Goal: Find specific page/section: Find specific page/section

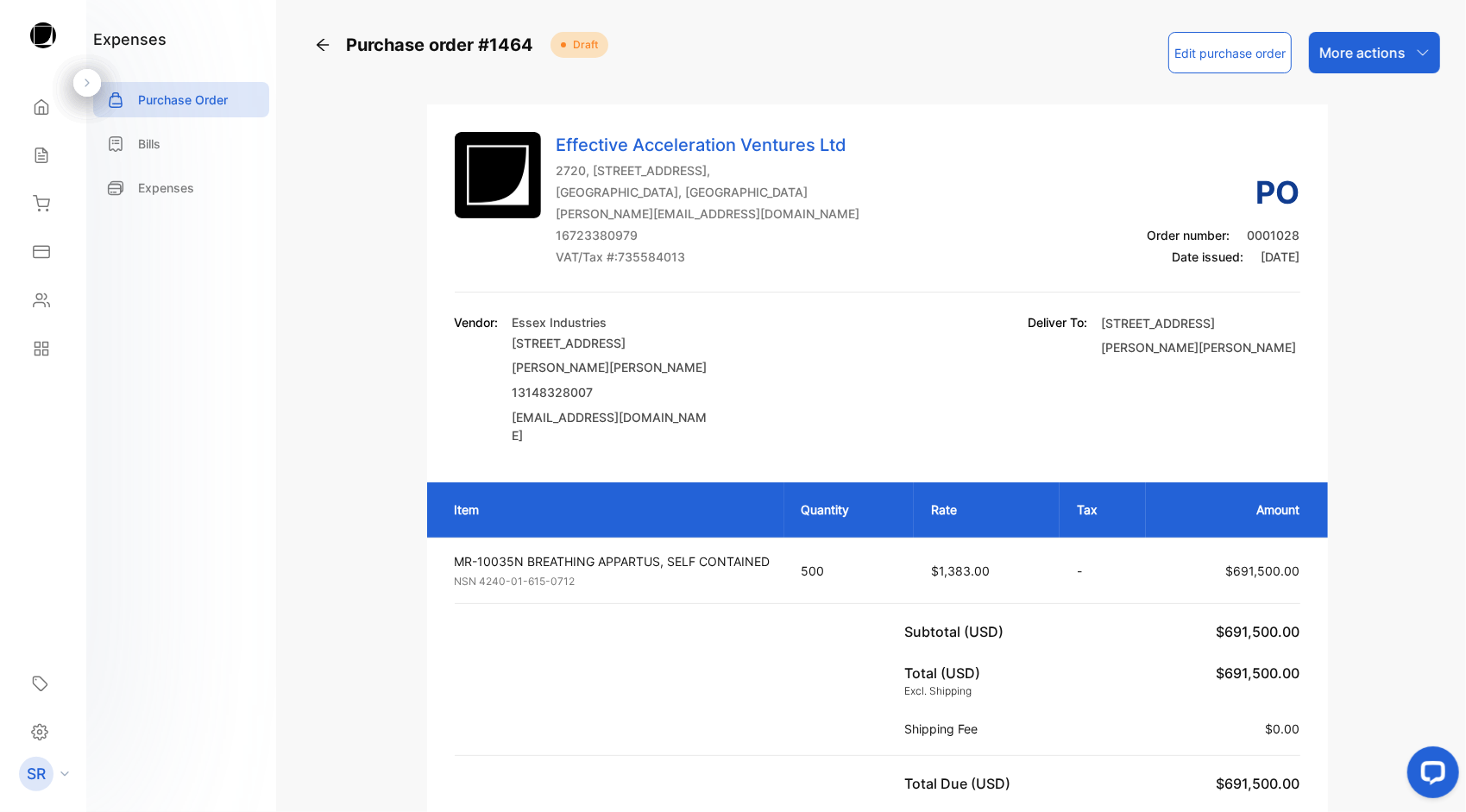
scroll to position [287, 0]
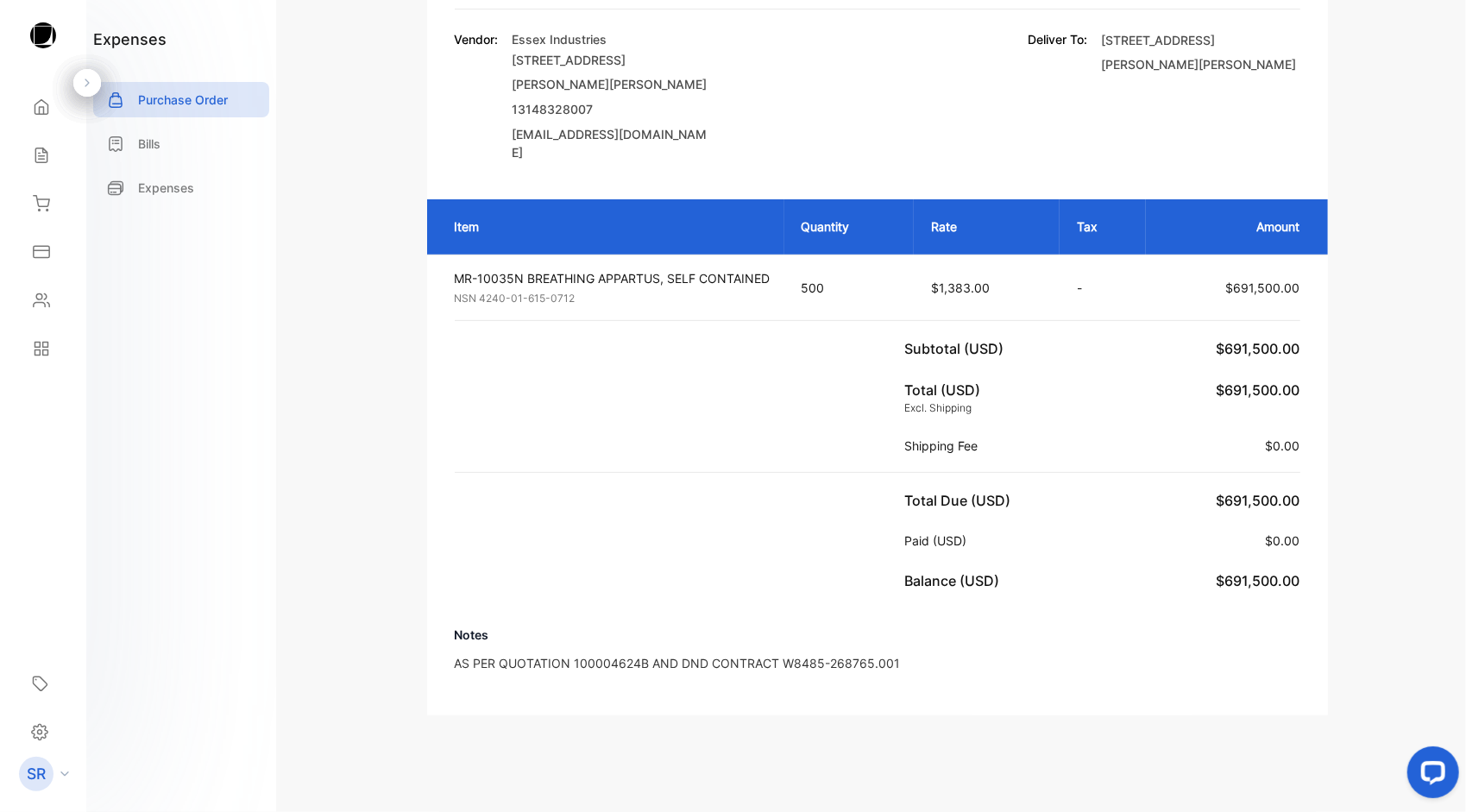
click at [366, 293] on div "Purchase order #1464 Draft Edit purchase order More actions Effective Accelerat…" at bounding box center [878, 232] width 1127 height 966
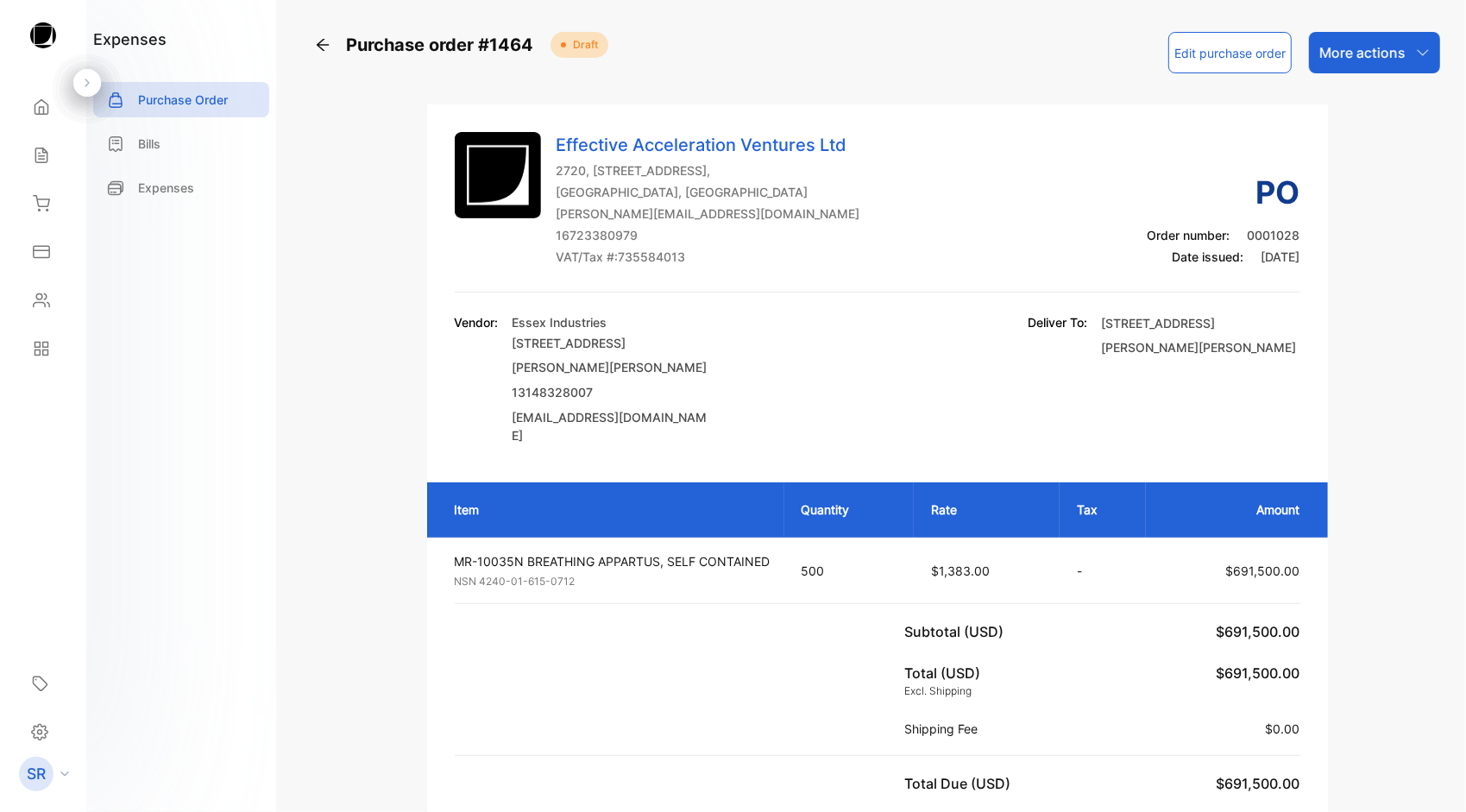
click at [323, 48] on icon at bounding box center [323, 45] width 18 height 18
